Goal: Transaction & Acquisition: Purchase product/service

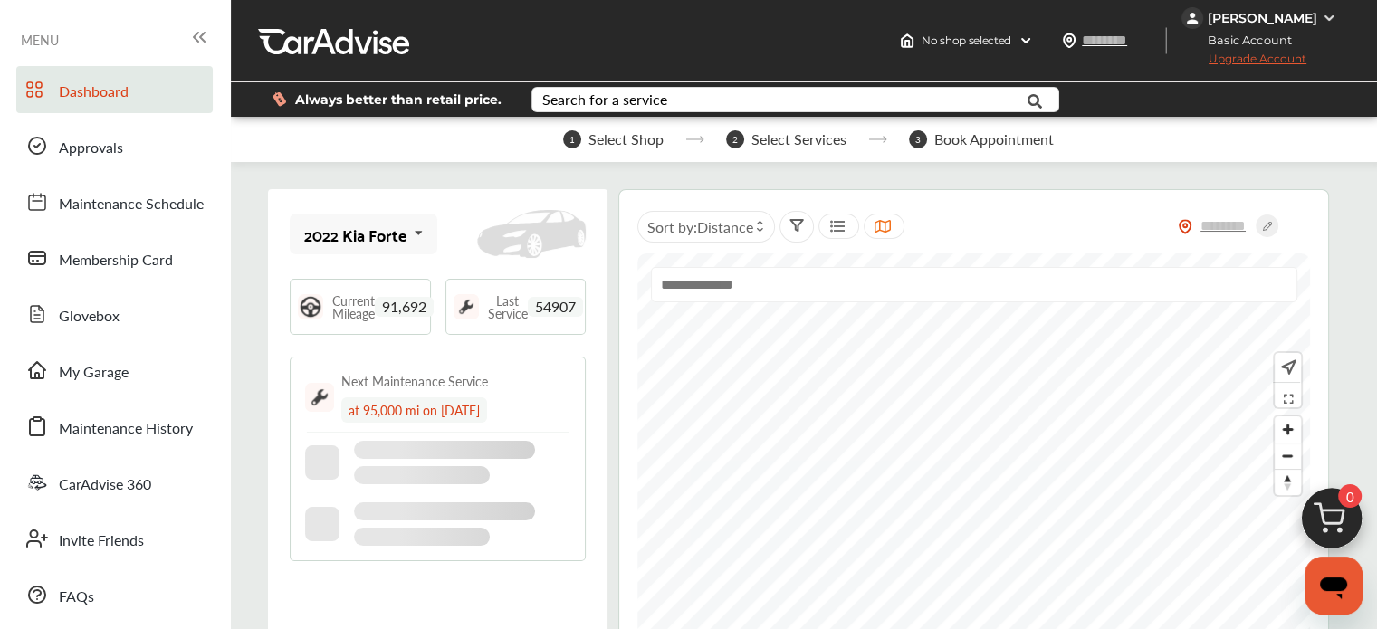
click at [1329, 528] on img at bounding box center [1331, 523] width 87 height 87
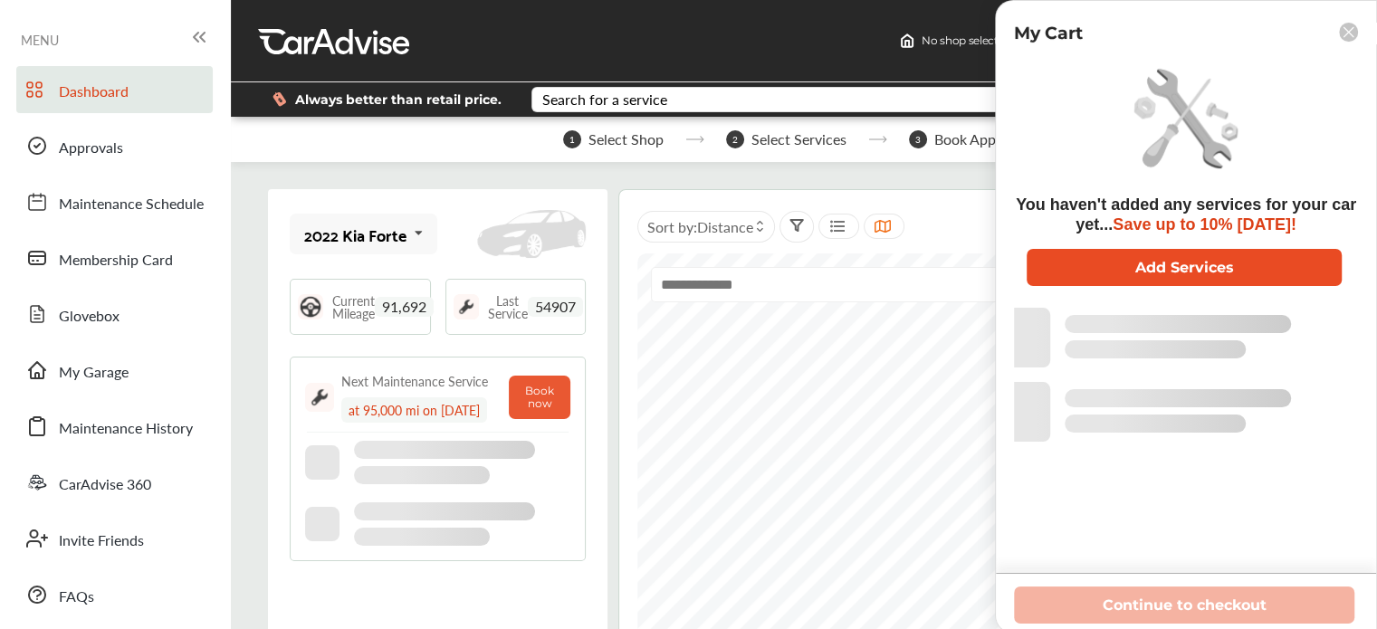
click at [1131, 256] on button "Add Services" at bounding box center [1183, 267] width 315 height 37
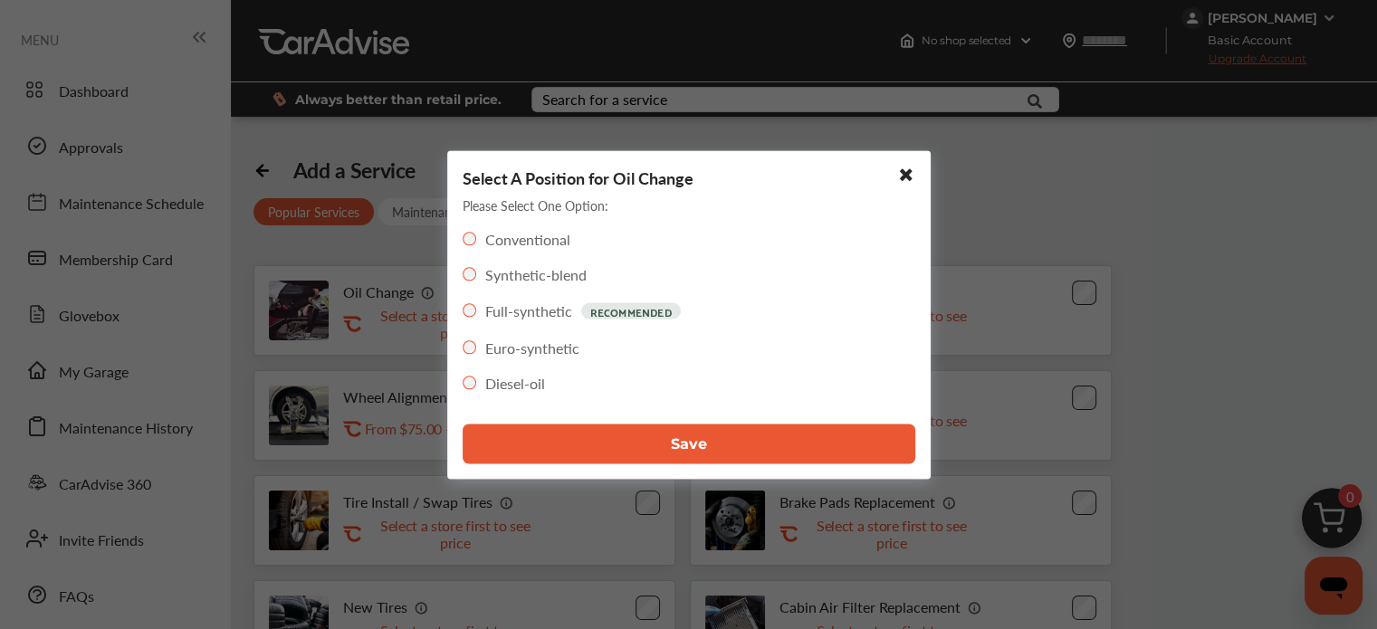
click at [591, 444] on button "Save" at bounding box center [689, 444] width 453 height 40
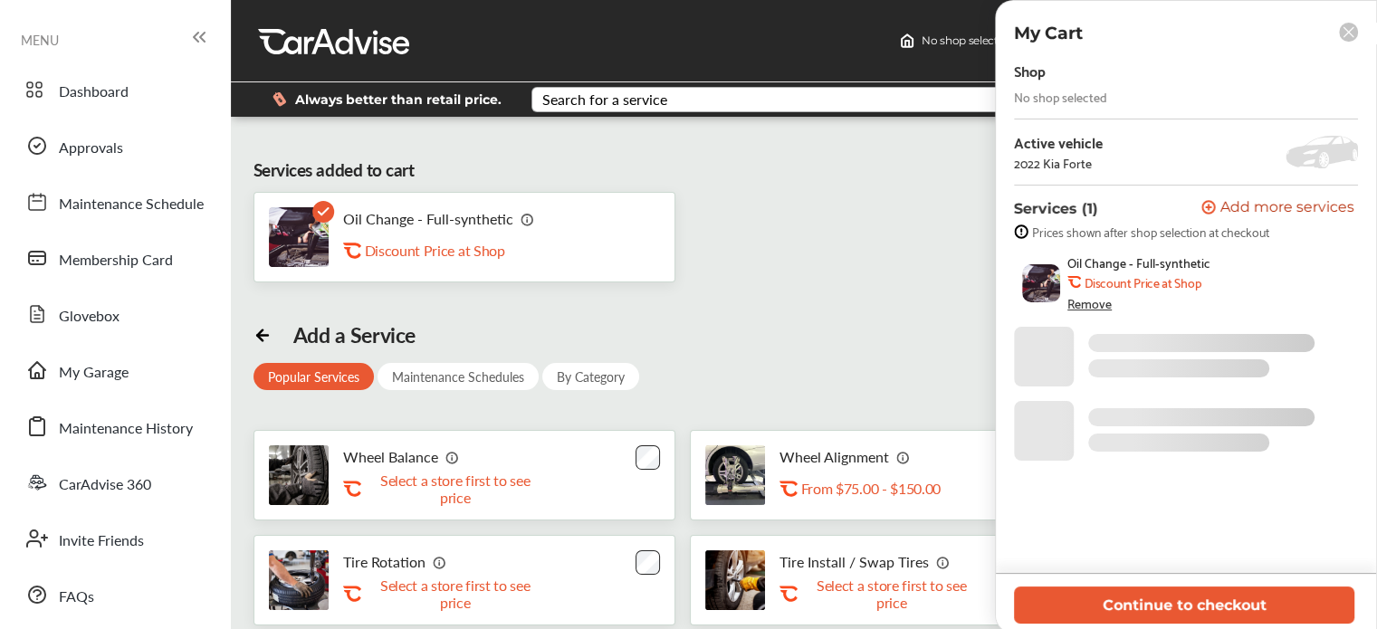
click at [596, 102] on div "Search for a service" at bounding box center [604, 99] width 125 height 14
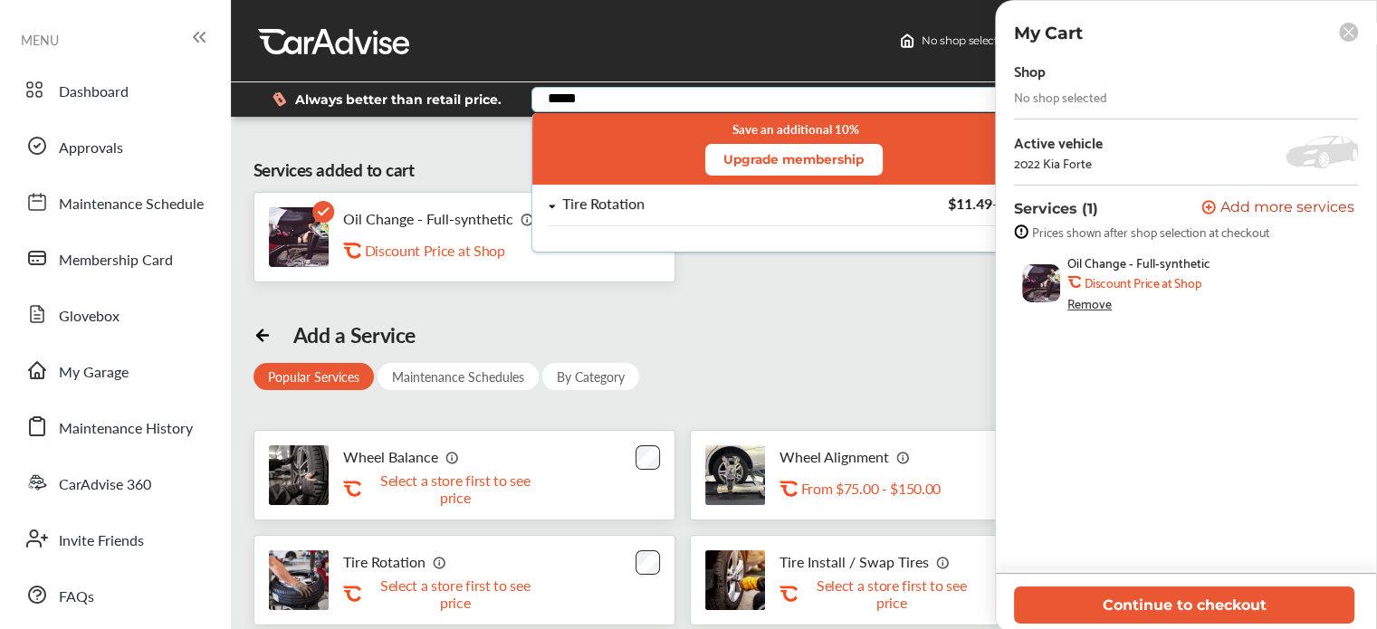
type input "*****"
click at [629, 196] on div "Tire Rotation" at bounding box center [603, 203] width 82 height 15
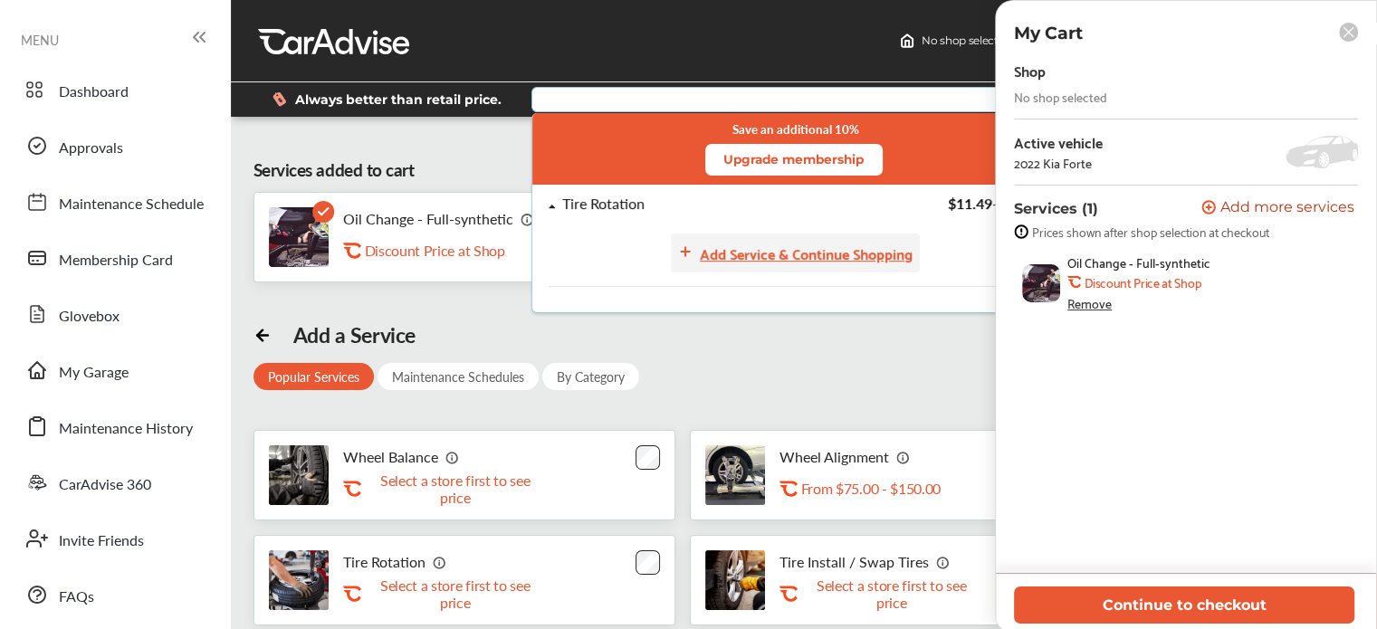
click at [719, 251] on div "Add Service & Continue Shopping" at bounding box center [806, 253] width 213 height 24
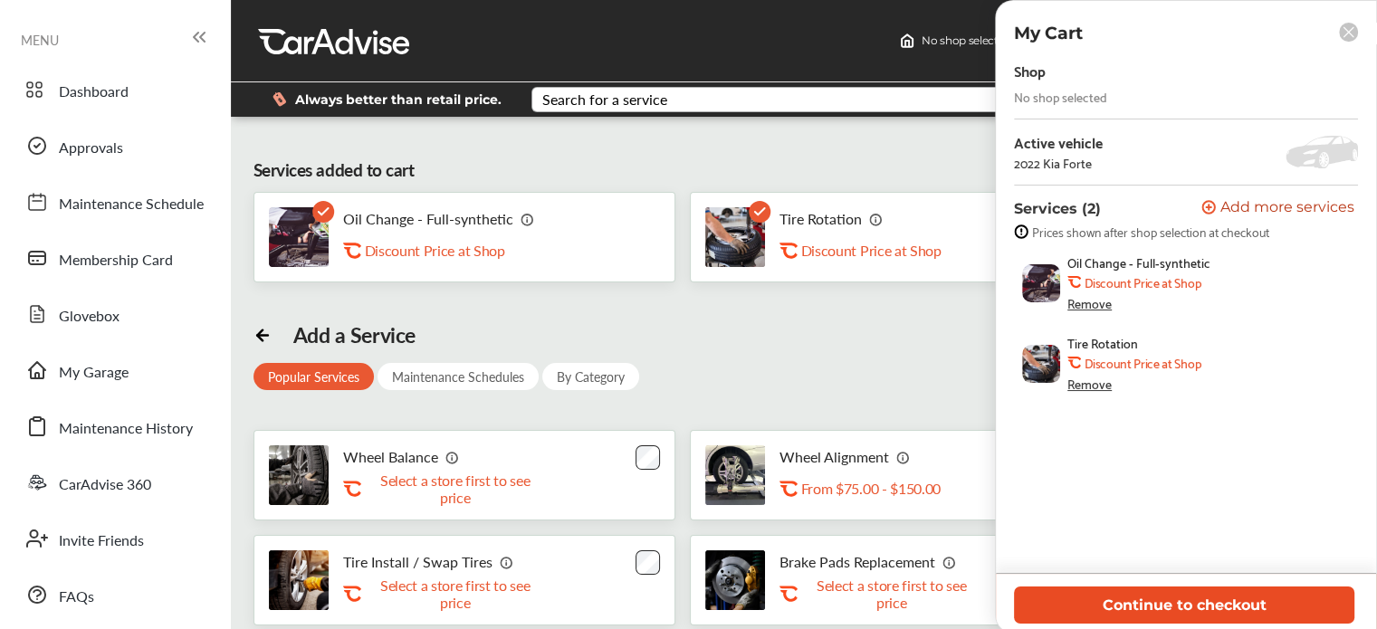
click at [1193, 608] on button "Continue to checkout" at bounding box center [1184, 605] width 340 height 37
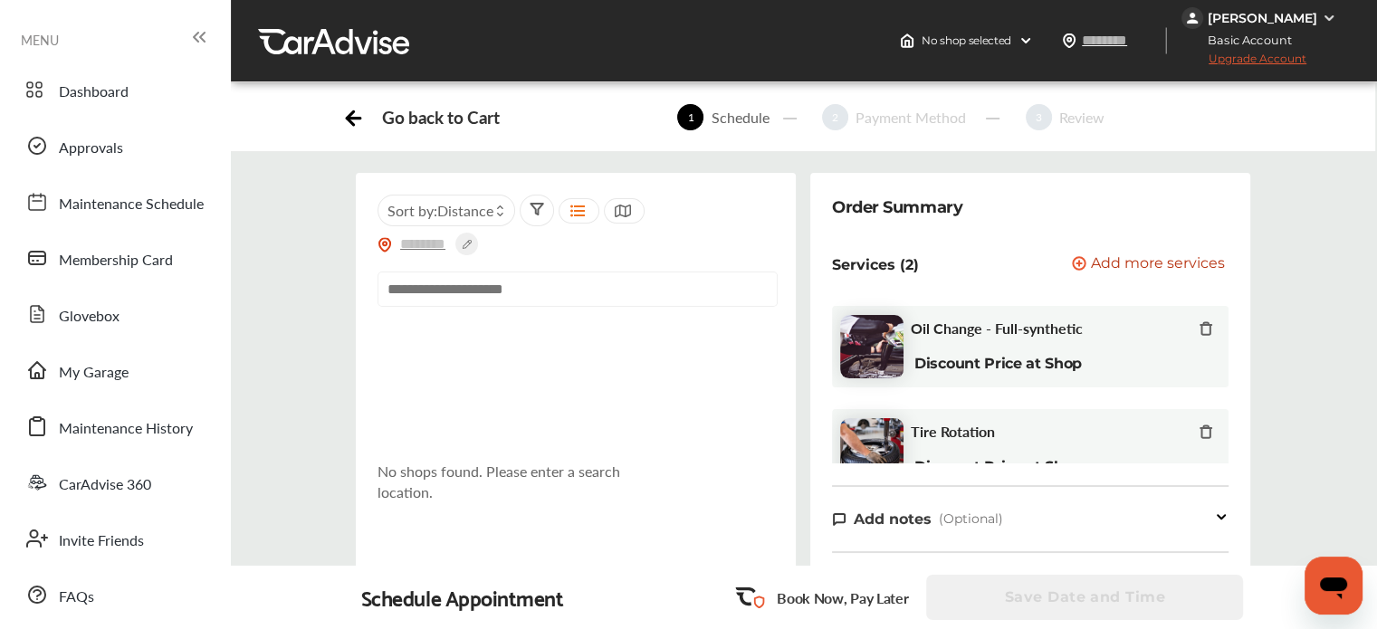
click at [425, 325] on div "No shops found. Please enter a search location." at bounding box center [575, 502] width 396 height 371
click at [424, 241] on input "text" at bounding box center [423, 243] width 63 height 19
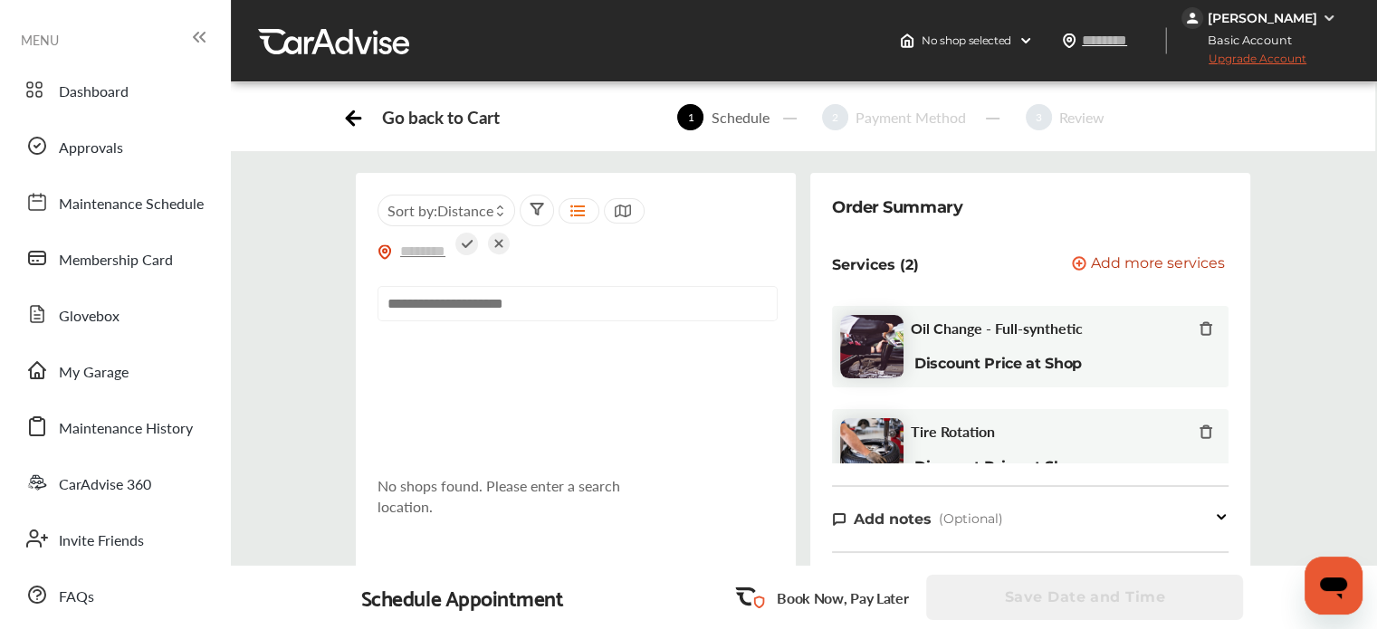
click at [325, 283] on div "Sort by : Distance No shops found. Please enter a search location. Sort by : Di…" at bounding box center [802, 459] width 1173 height 573
click at [403, 260] on div at bounding box center [443, 251] width 132 height 51
click at [423, 251] on input "text" at bounding box center [423, 251] width 63 height 19
type input "*****"
click at [463, 249] on icon at bounding box center [466, 244] width 23 height 23
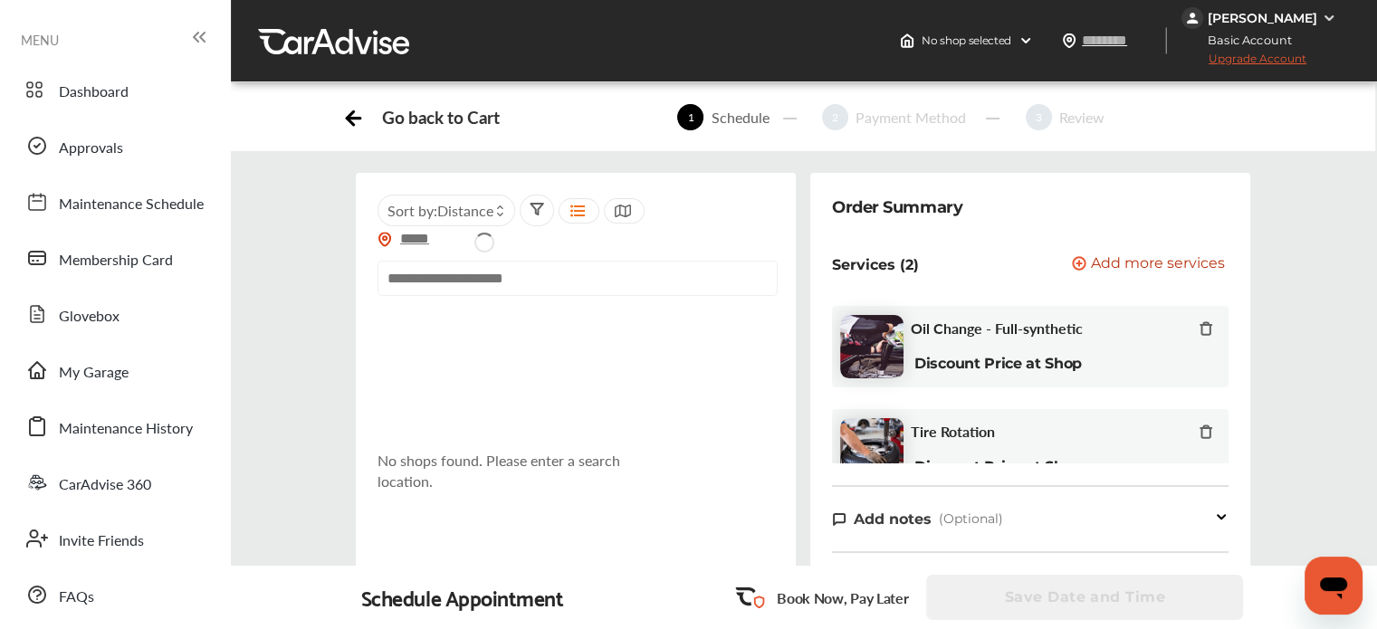
type input "*****"
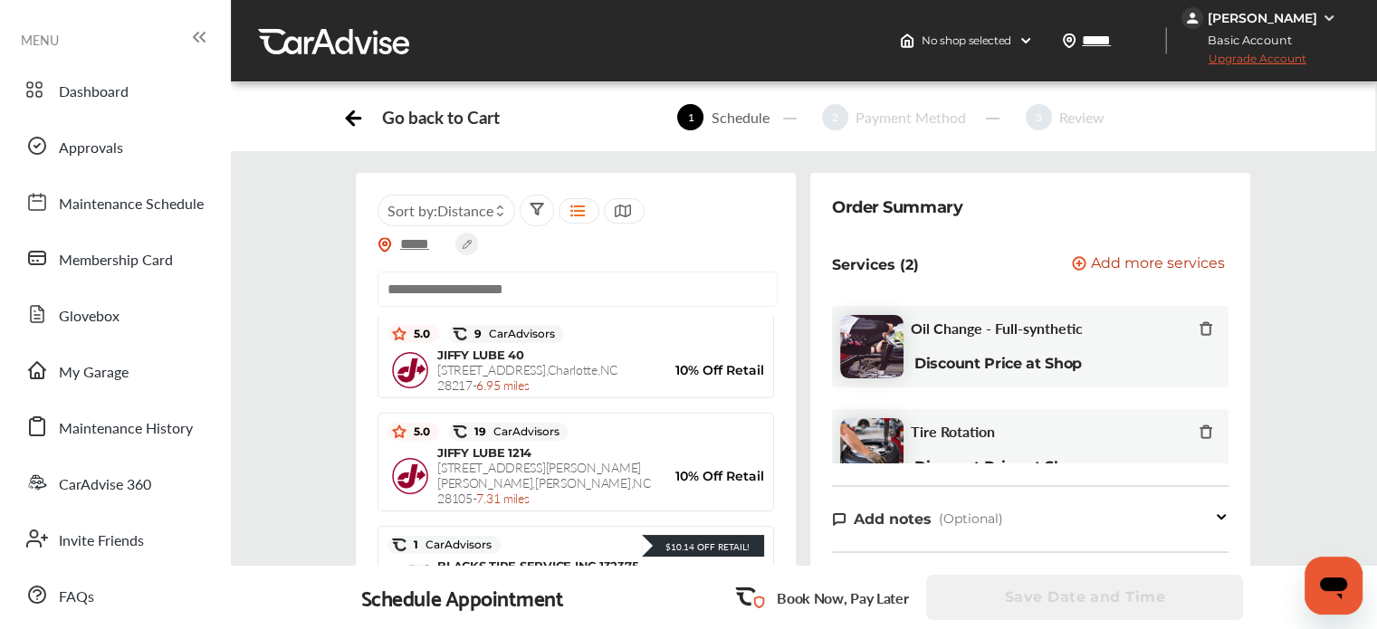
scroll to position [1885, 0]
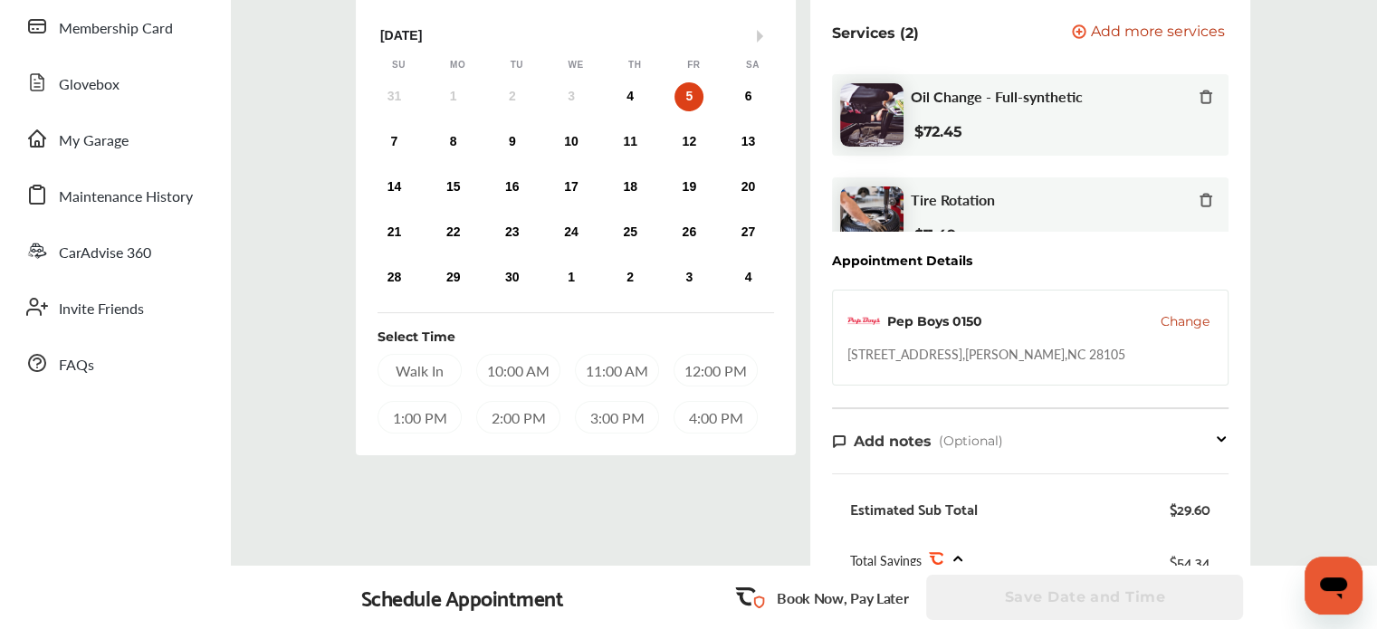
scroll to position [0, 0]
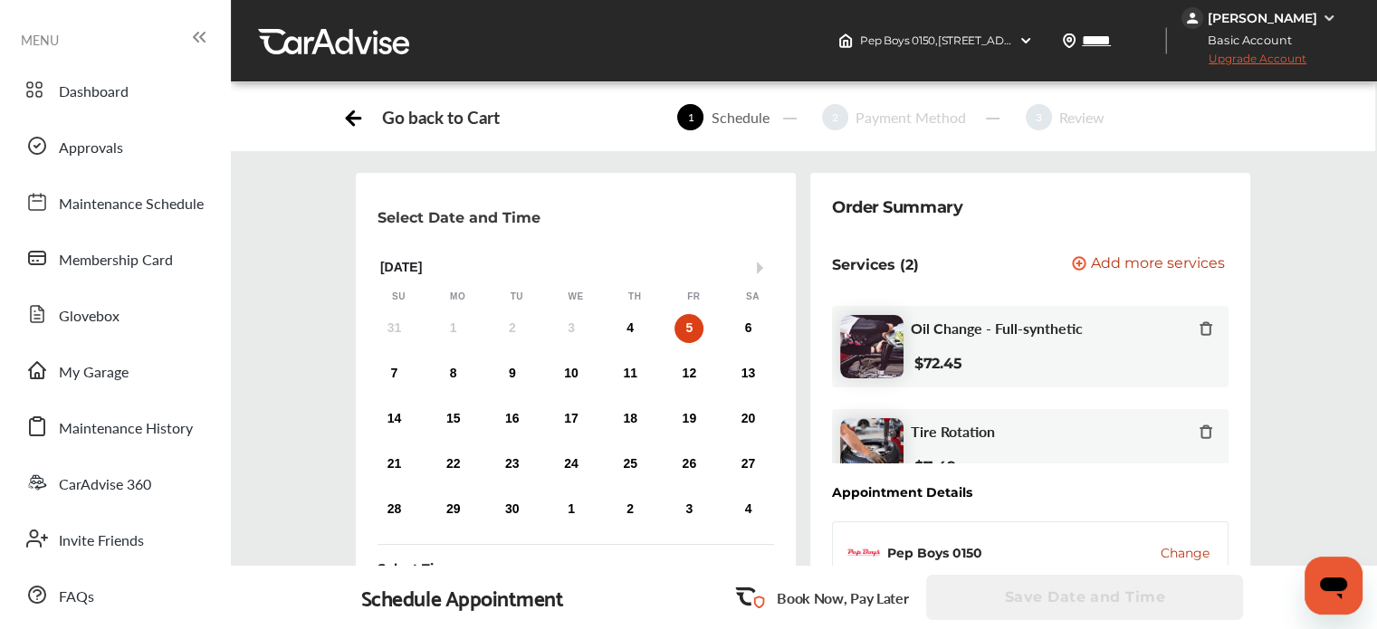
click at [353, 129] on div at bounding box center [353, 117] width 23 height 27
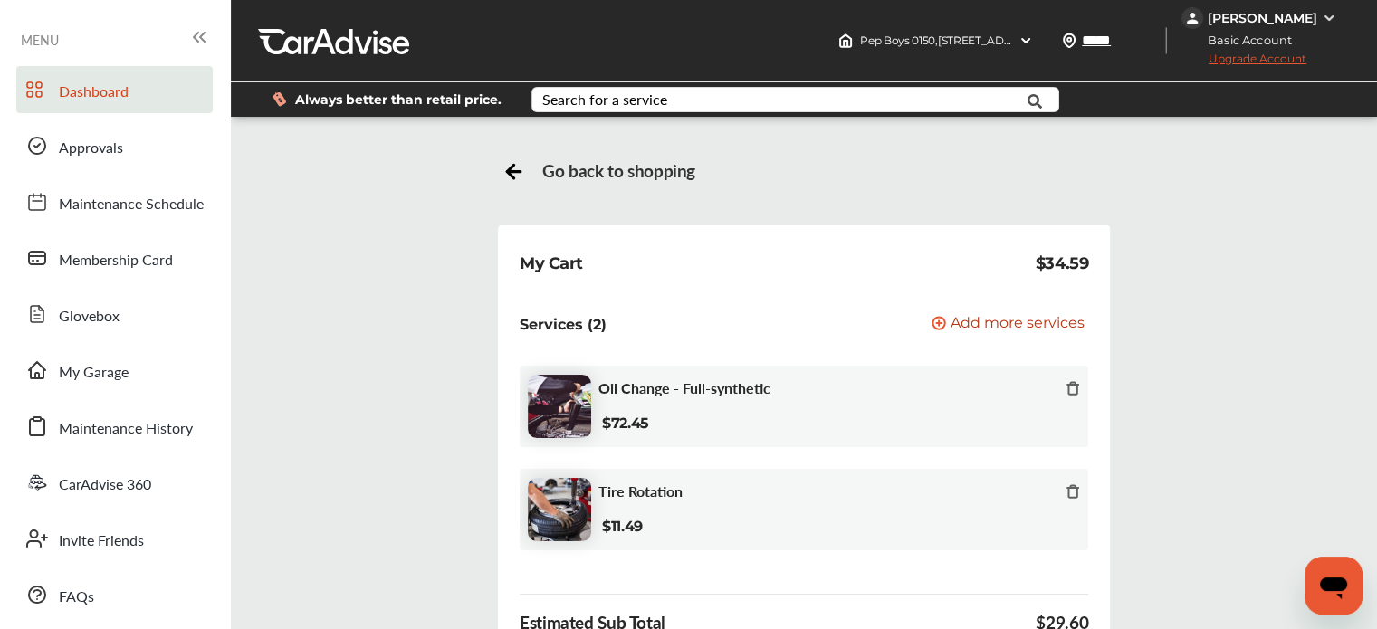
click at [103, 92] on span "Dashboard" at bounding box center [94, 93] width 70 height 24
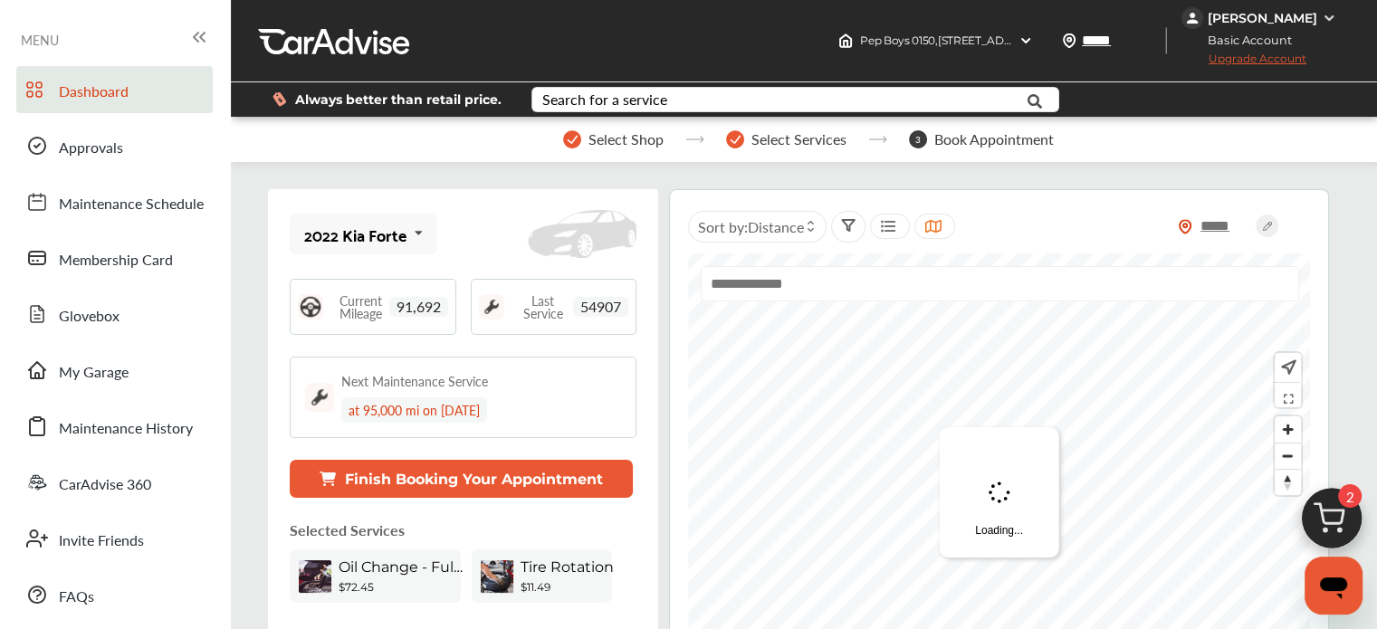
click at [1350, 535] on img at bounding box center [1331, 523] width 87 height 87
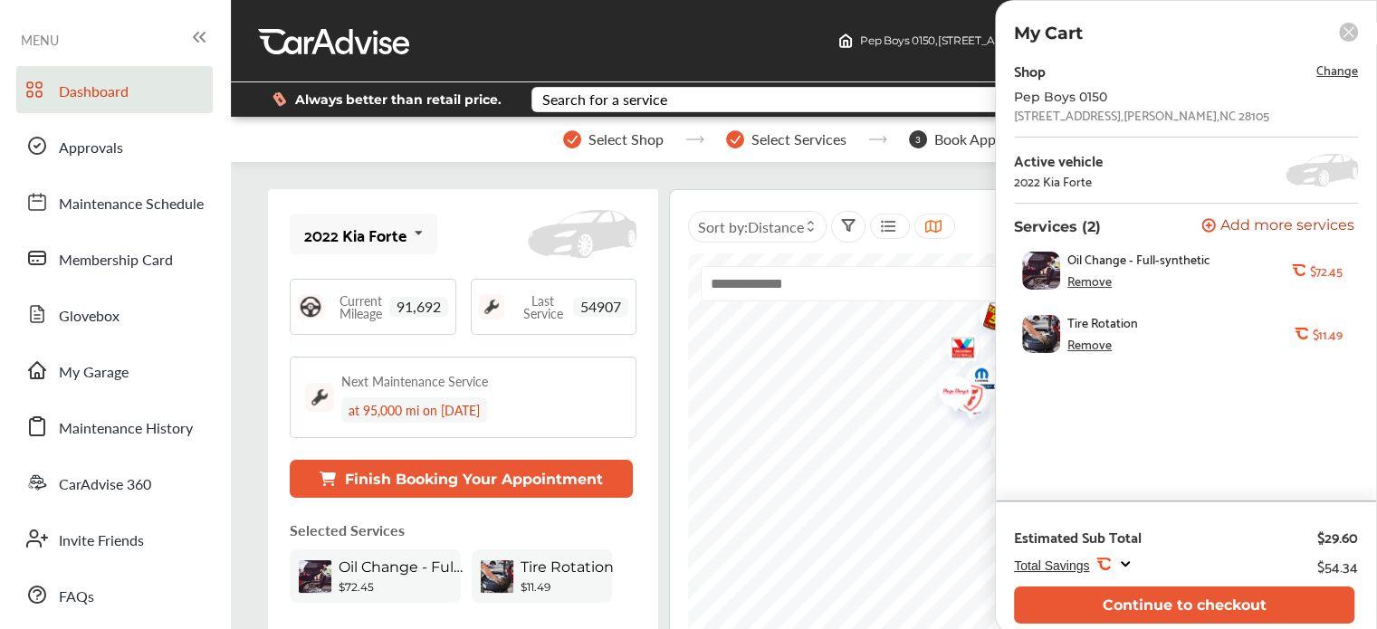
click at [1336, 64] on span "Change" at bounding box center [1337, 69] width 42 height 21
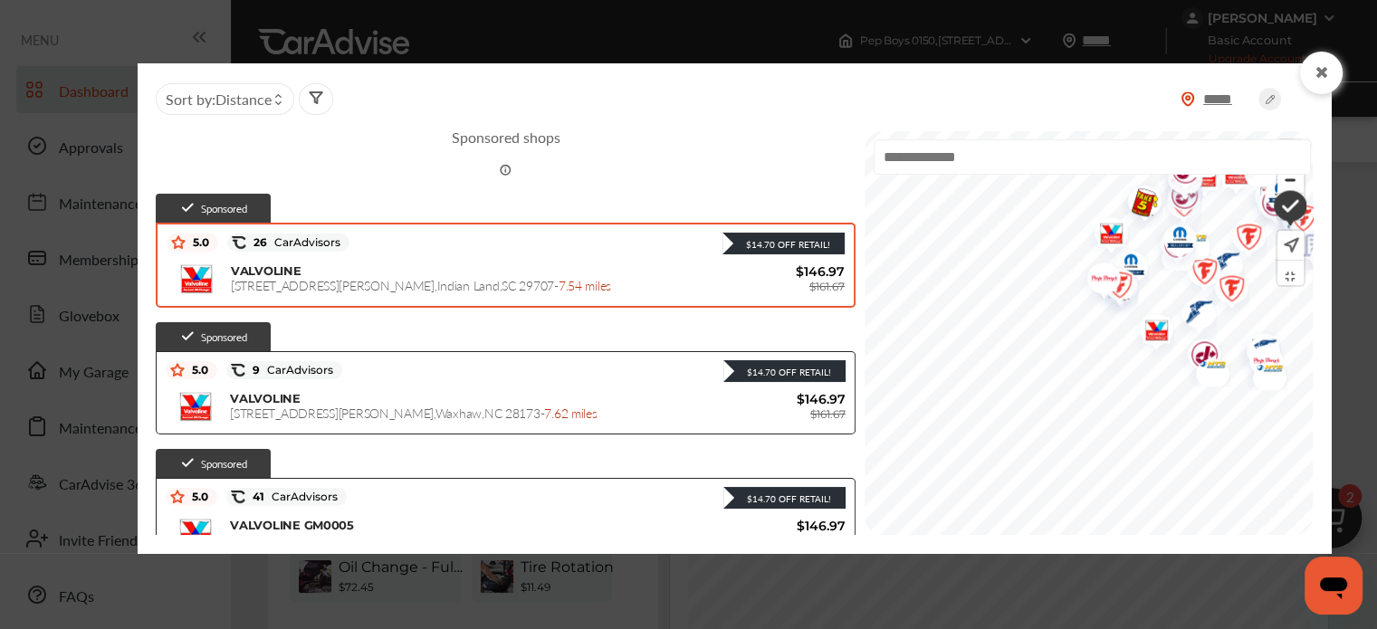
click at [339, 279] on span "[STREET_ADDRESS][PERSON_NAME] - 7.54 miles" at bounding box center [421, 285] width 380 height 18
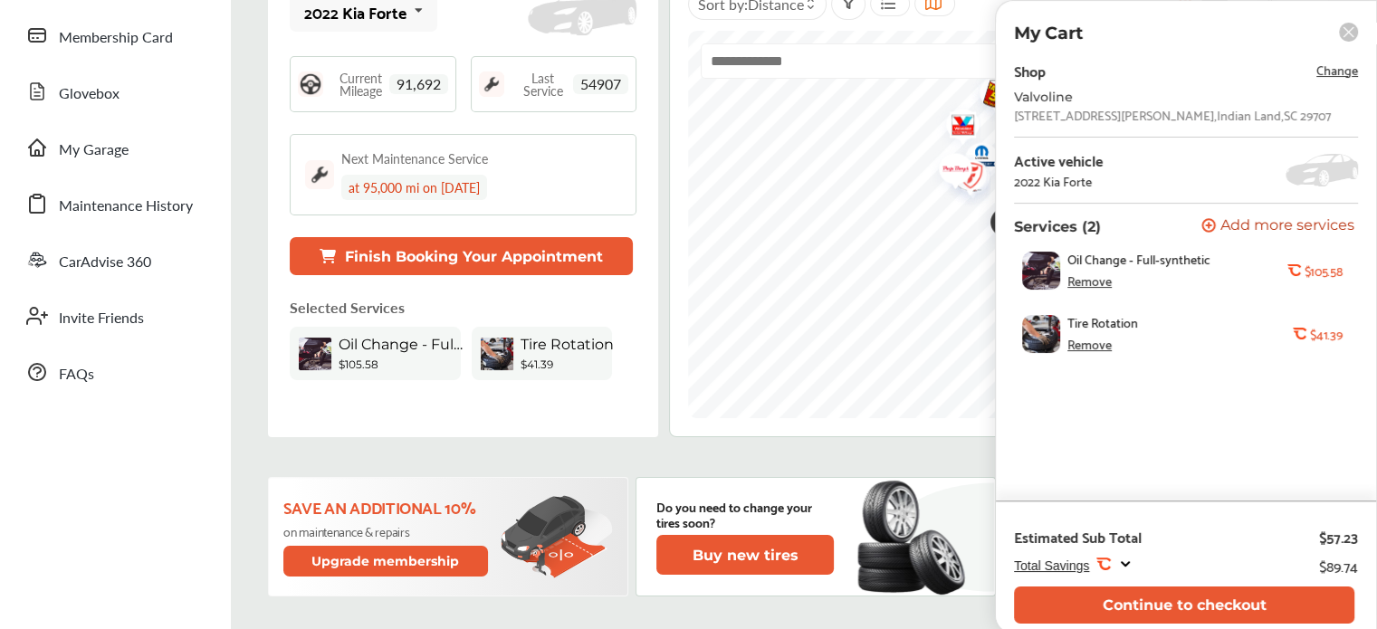
scroll to position [224, 0]
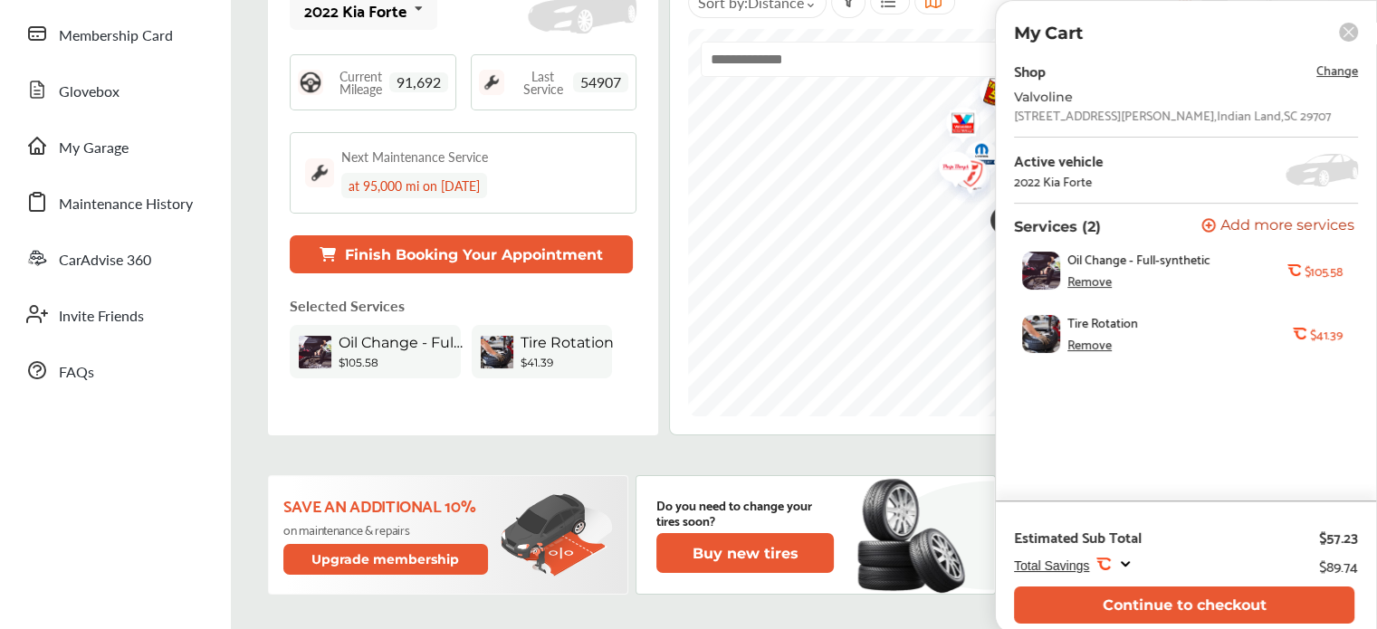
click at [1342, 68] on span "Change" at bounding box center [1337, 69] width 42 height 21
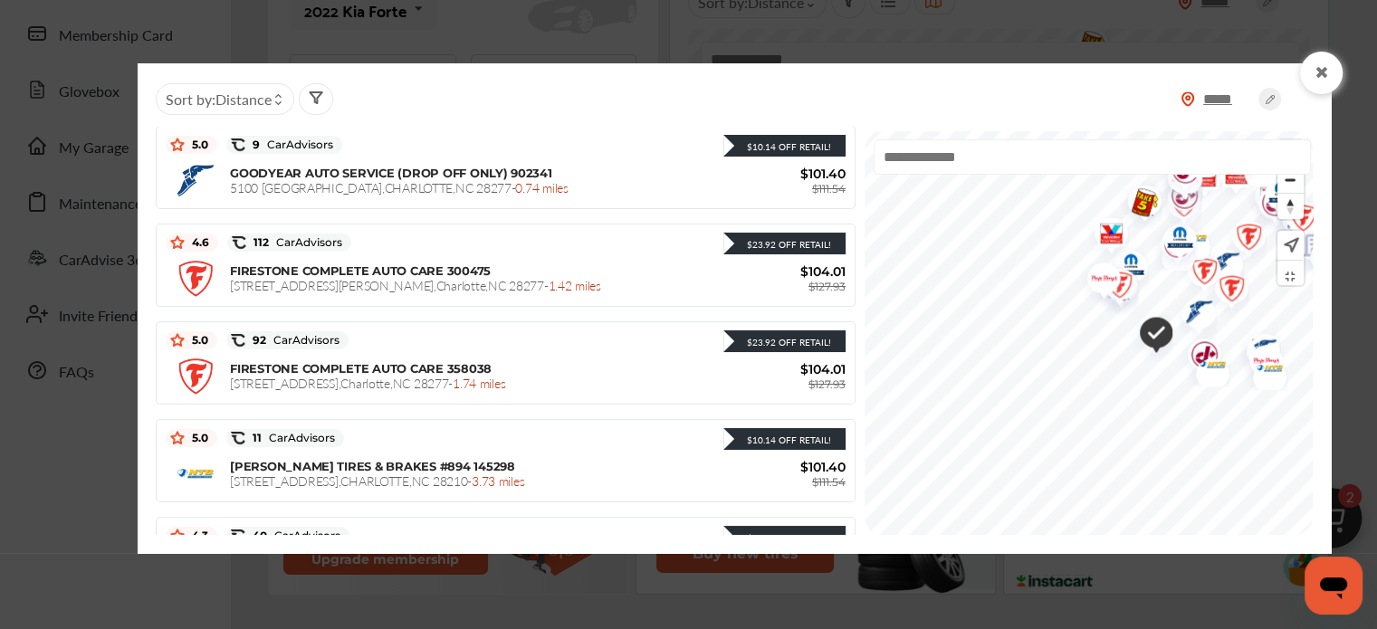
scroll to position [492, 0]
